Goal: Navigation & Orientation: Find specific page/section

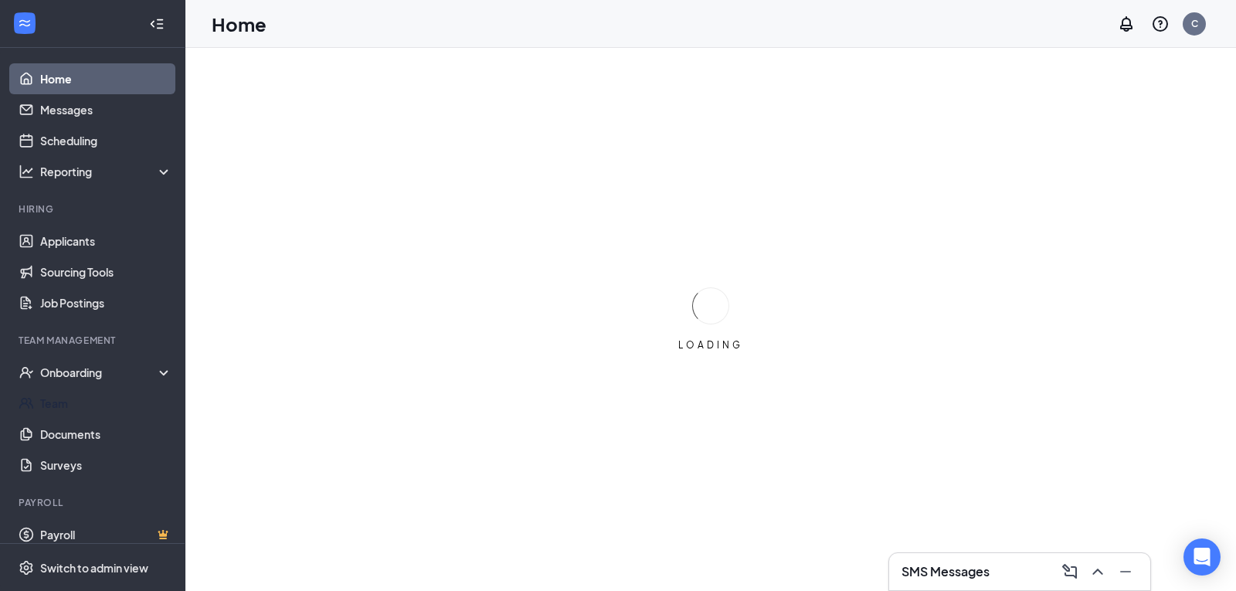
click at [97, 374] on div "Onboarding" at bounding box center [99, 372] width 119 height 15
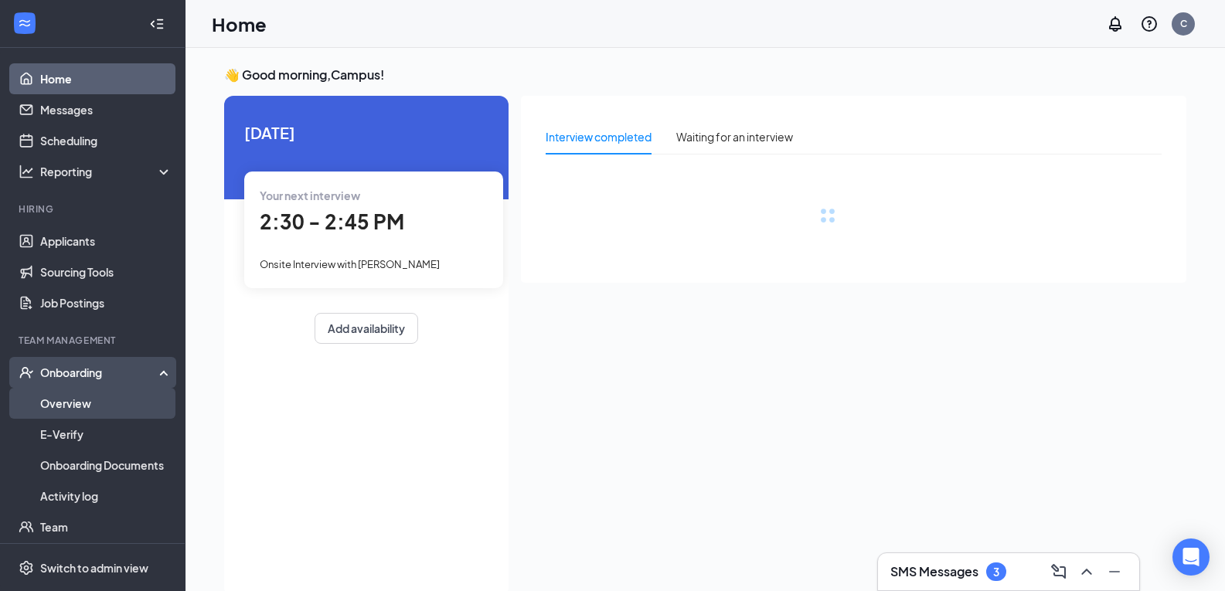
click at [100, 397] on link "Overview" at bounding box center [106, 403] width 132 height 31
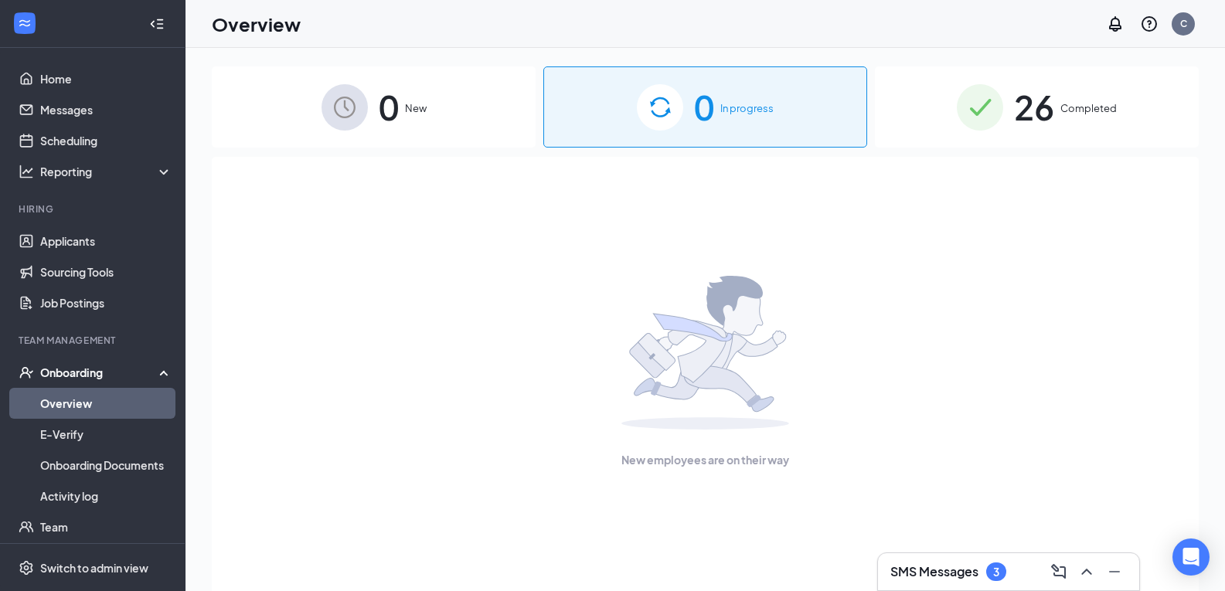
click at [94, 369] on div "Onboarding" at bounding box center [99, 372] width 119 height 15
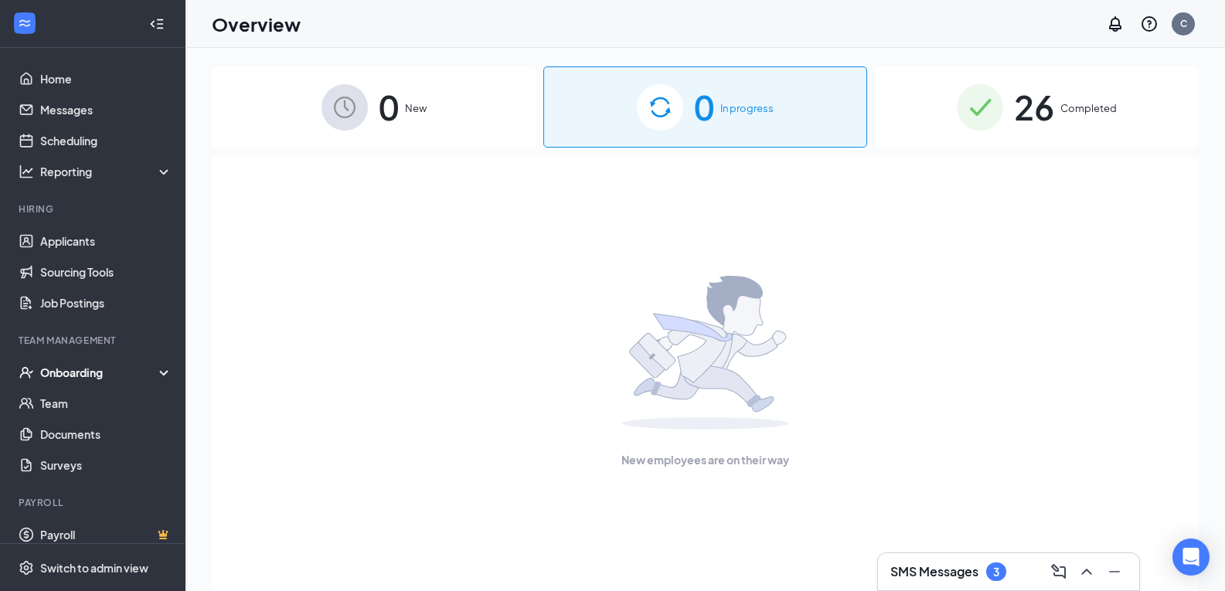
click at [94, 376] on div "Onboarding" at bounding box center [99, 372] width 119 height 15
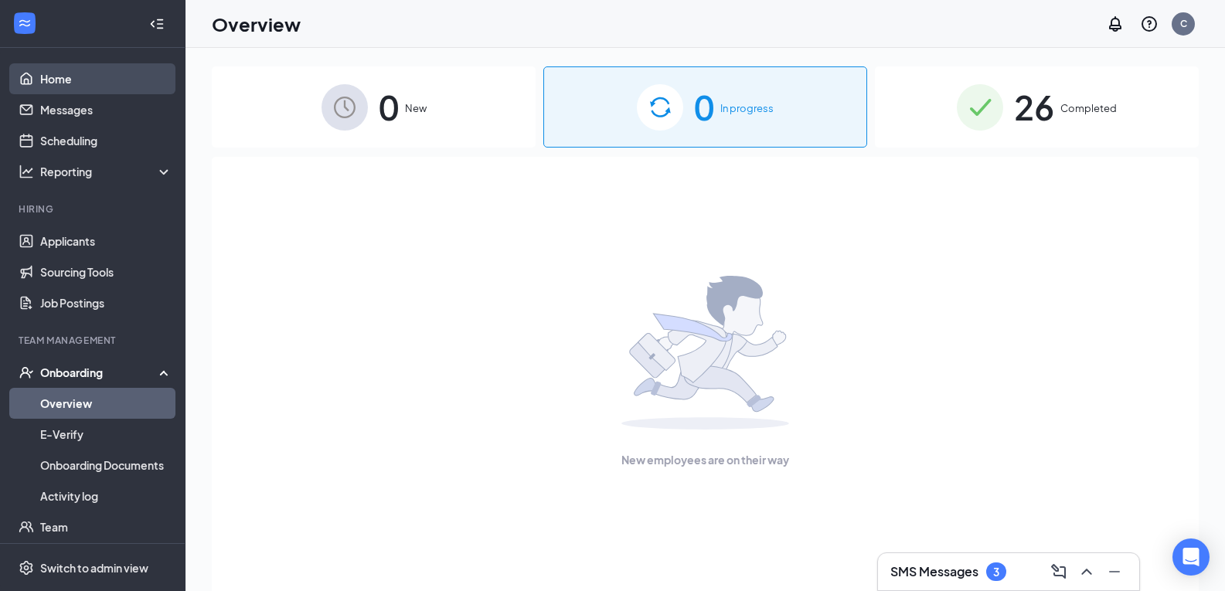
click at [83, 83] on link "Home" at bounding box center [106, 78] width 132 height 31
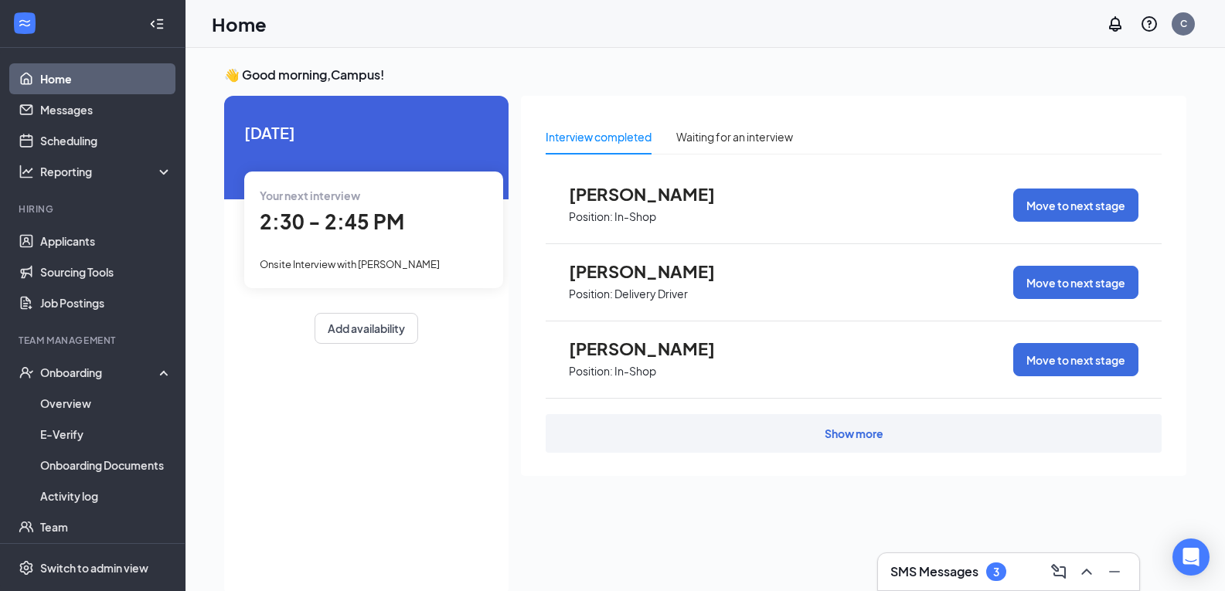
click at [375, 224] on span "2:30 - 2:45 PM" at bounding box center [332, 222] width 145 height 26
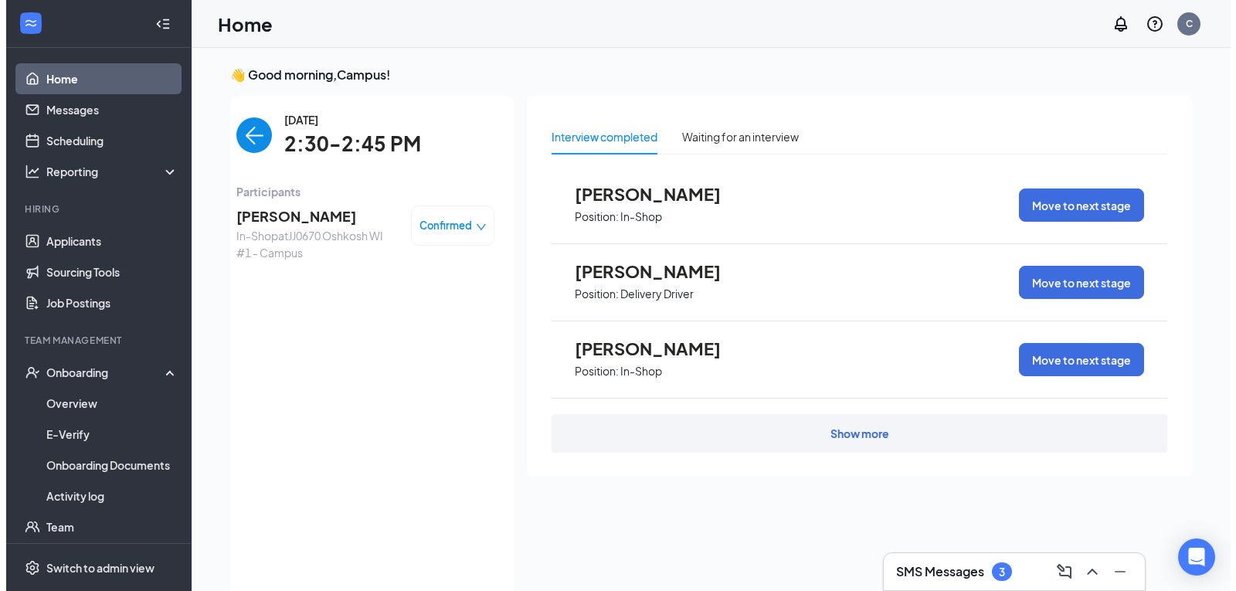
scroll to position [6, 0]
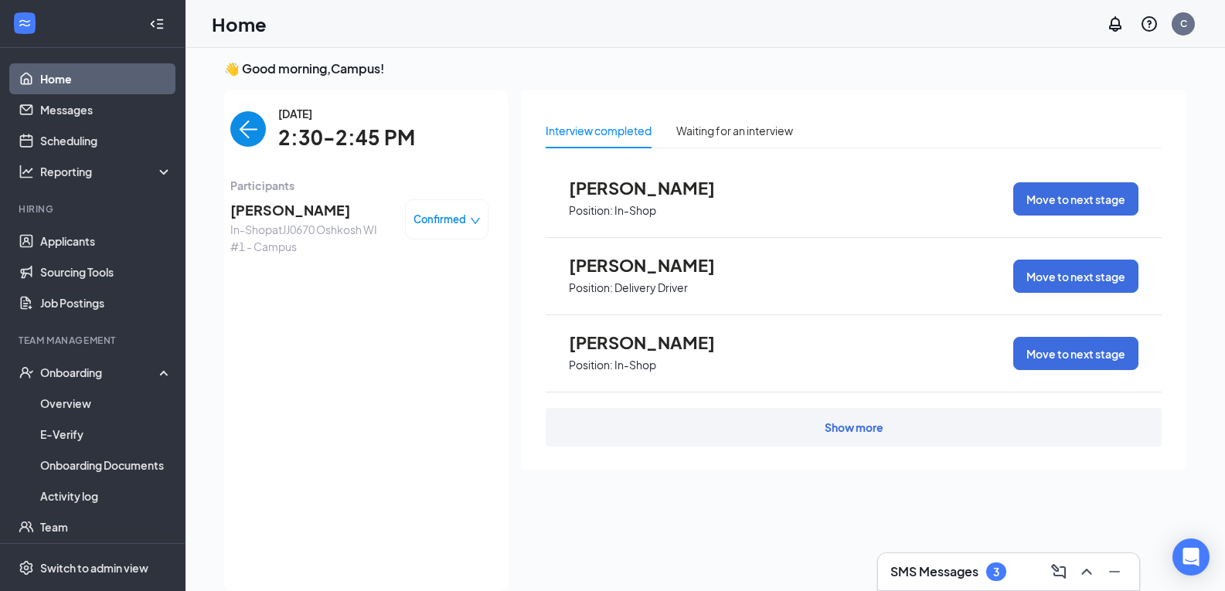
click at [294, 215] on span "[PERSON_NAME]" at bounding box center [311, 210] width 162 height 22
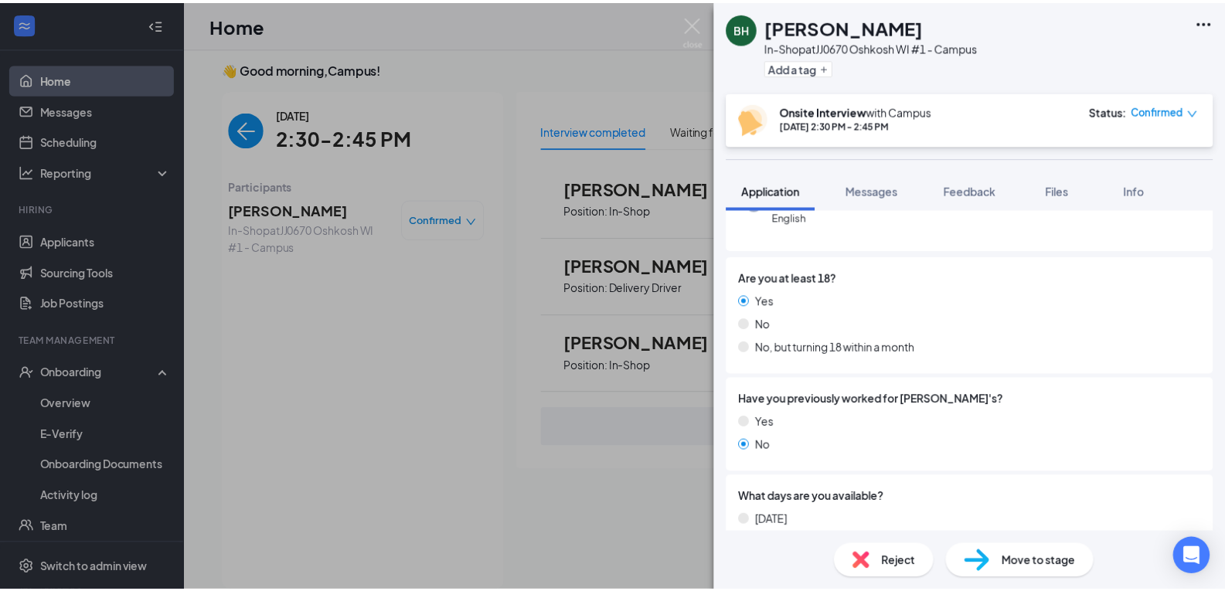
scroll to position [232, 0]
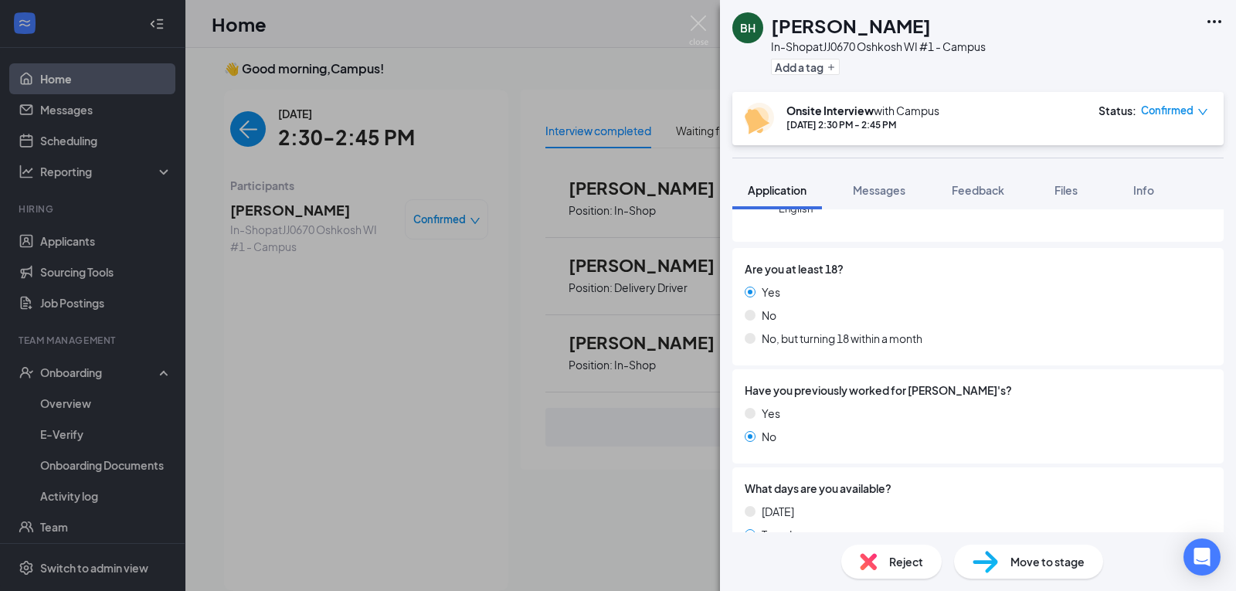
drag, startPoint x: 566, startPoint y: 87, endPoint x: 585, endPoint y: 94, distance: 19.8
click at [566, 86] on div "BH [PERSON_NAME] In-Shop at JJ0670 Oshkosh WI #1 - Campus Add a tag Onsite Inte…" at bounding box center [618, 295] width 1236 height 591
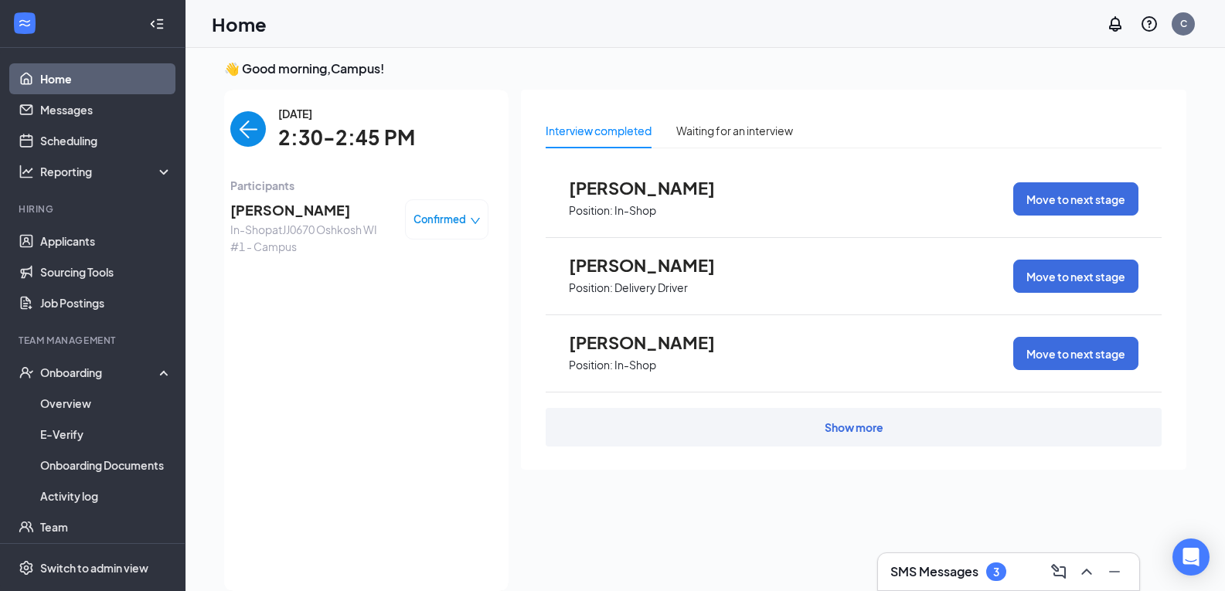
click at [237, 133] on img "back-button" at bounding box center [248, 129] width 36 height 36
